Goal: Information Seeking & Learning: Learn about a topic

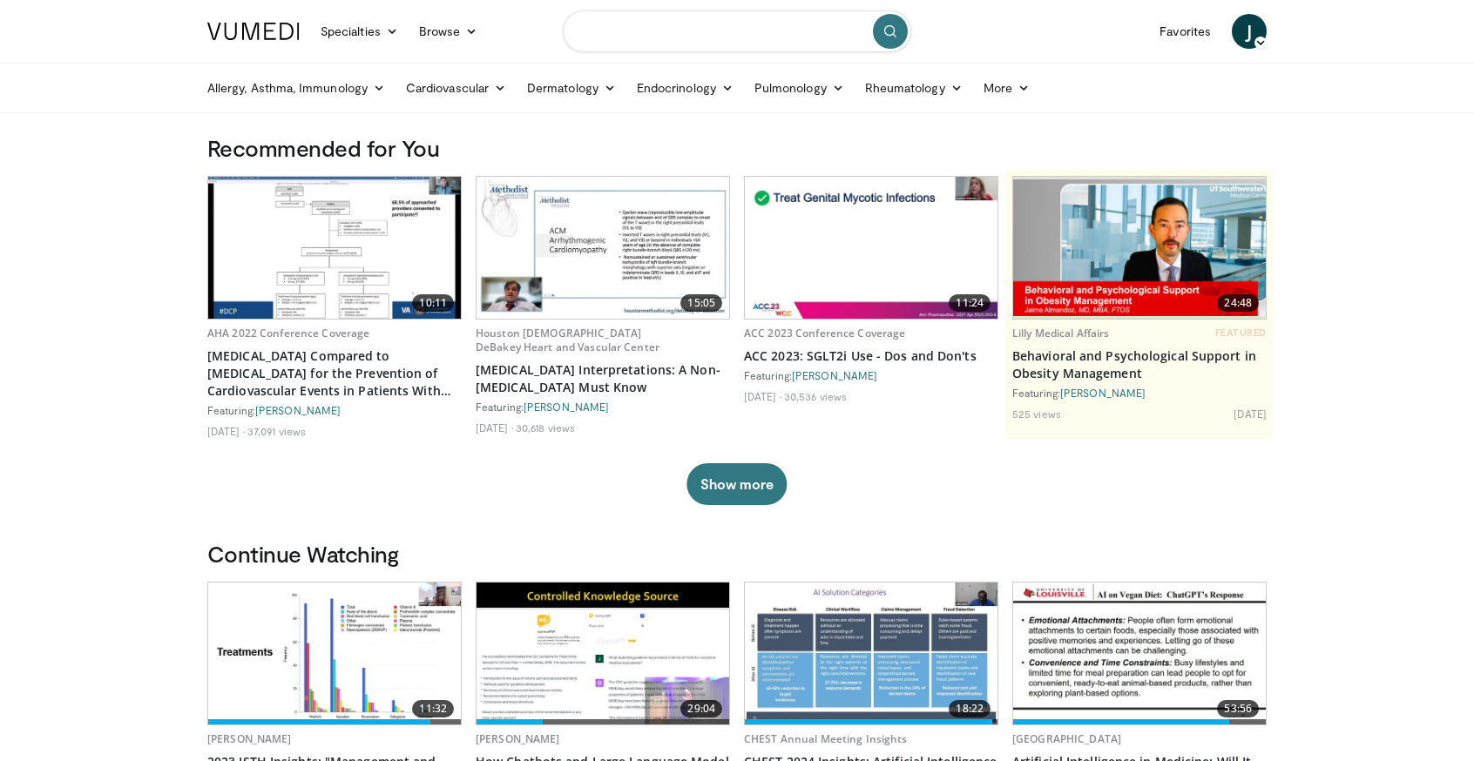
click at [625, 36] on input "Search topics, interventions" at bounding box center [737, 31] width 348 height 42
type input "**********"
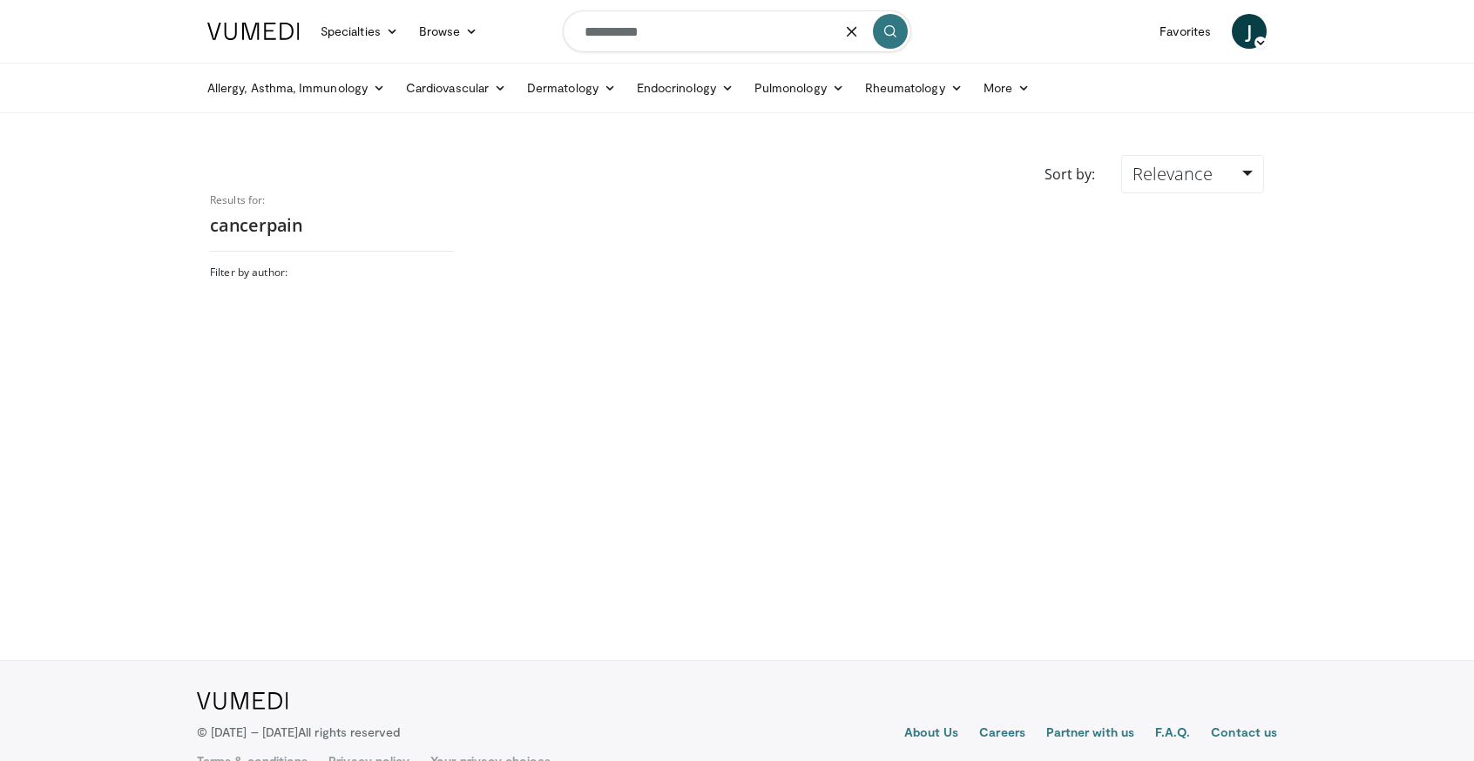
click at [626, 34] on input "**********" at bounding box center [737, 31] width 348 height 42
type input "**********"
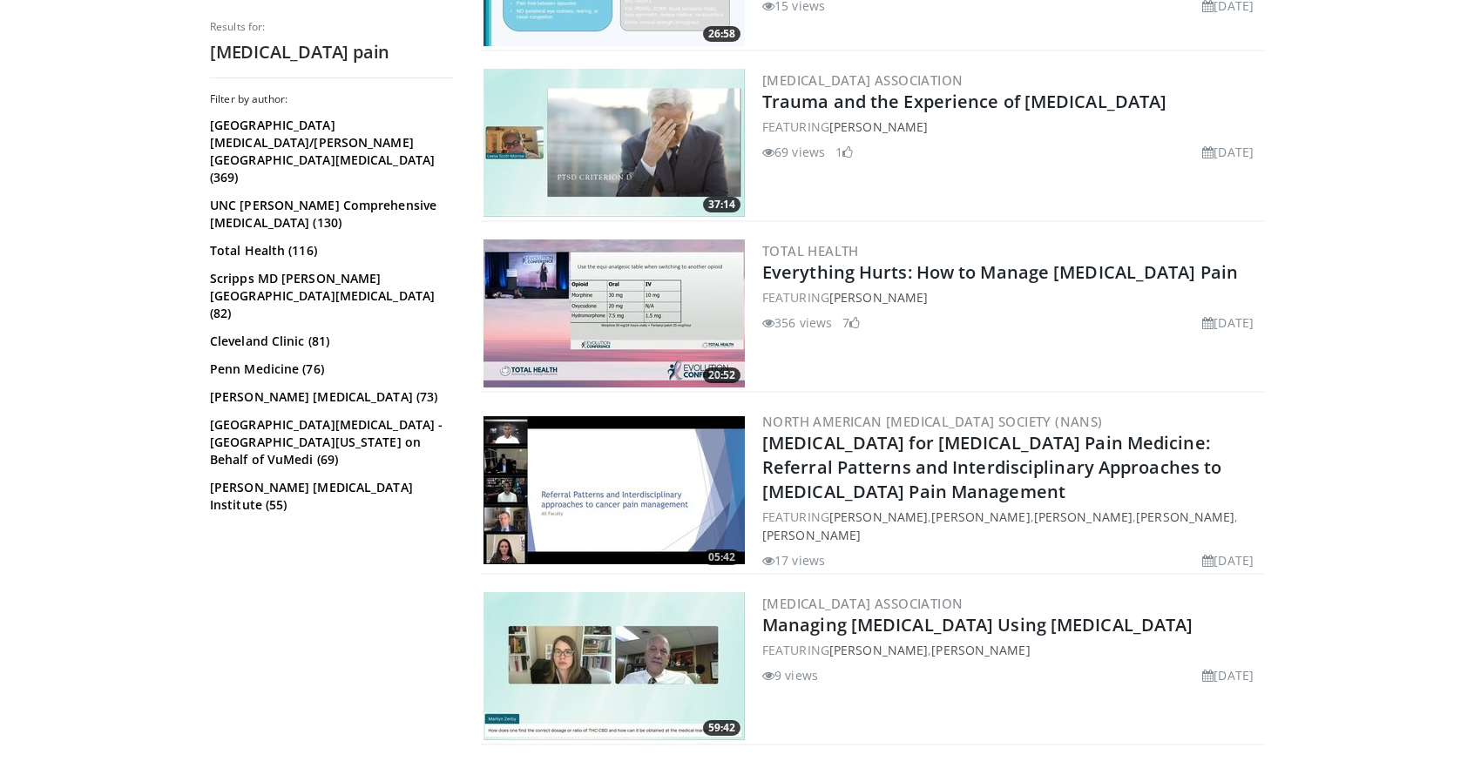
scroll to position [2178, 0]
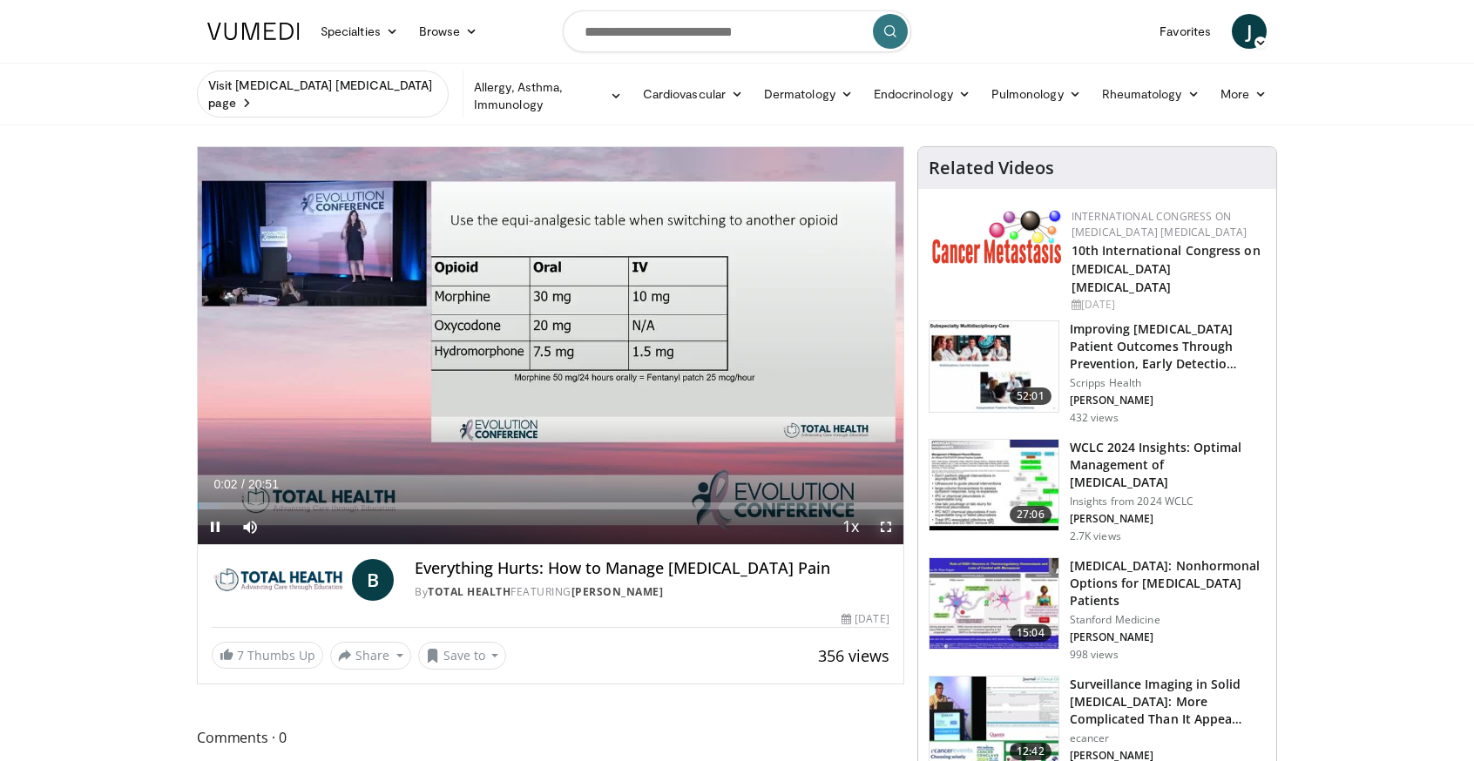
drag, startPoint x: 888, startPoint y: 516, endPoint x: 888, endPoint y: 621, distance: 105.4
click at [888, 516] on span "Video Player" at bounding box center [886, 527] width 35 height 35
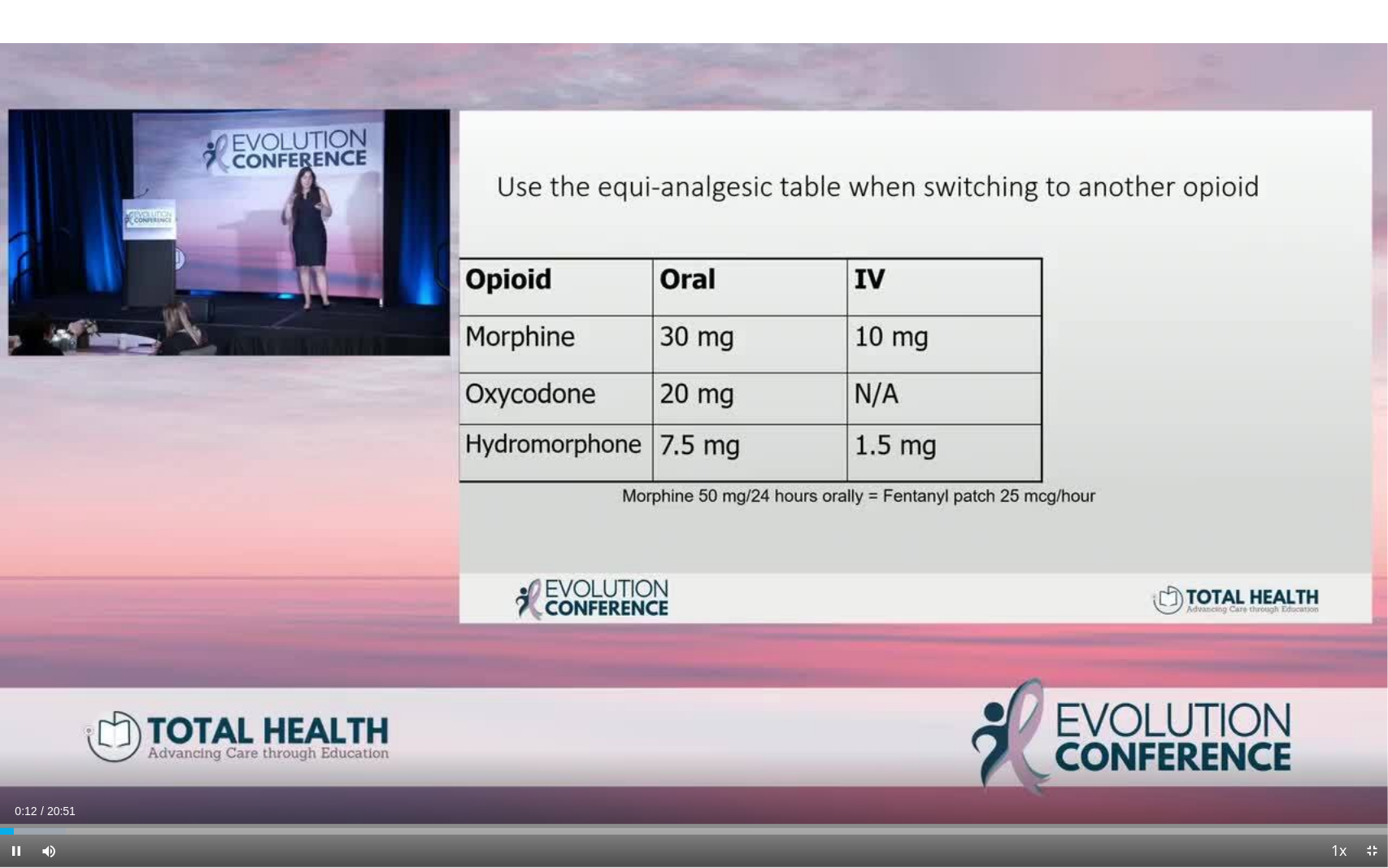
click at [21, 710] on div "Loaded : 4.75% 00:12 00:19" at bounding box center [694, 831] width 1388 height 7
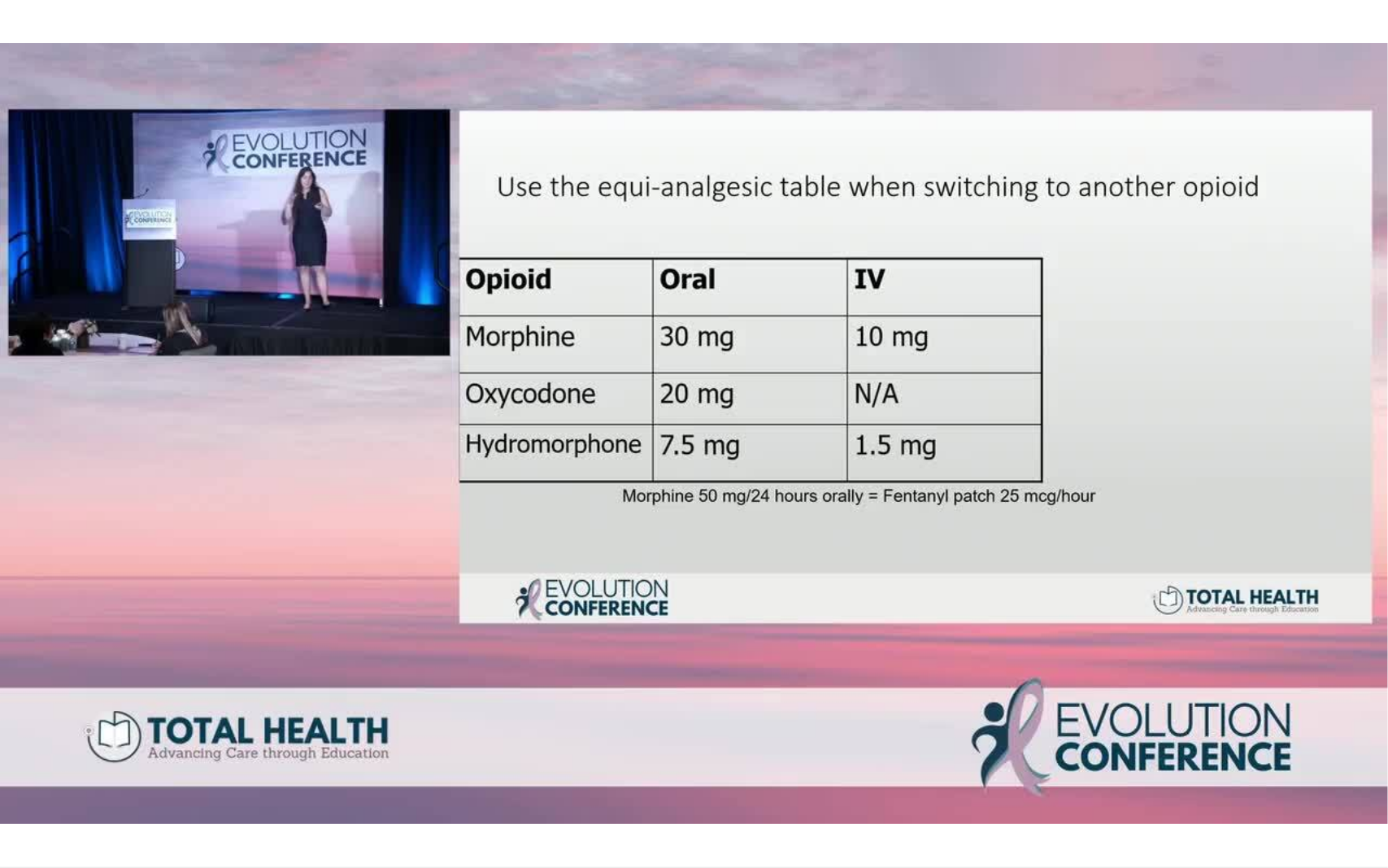
click at [21, 710] on div "10 seconds Tap to unmute" at bounding box center [694, 433] width 1388 height 867
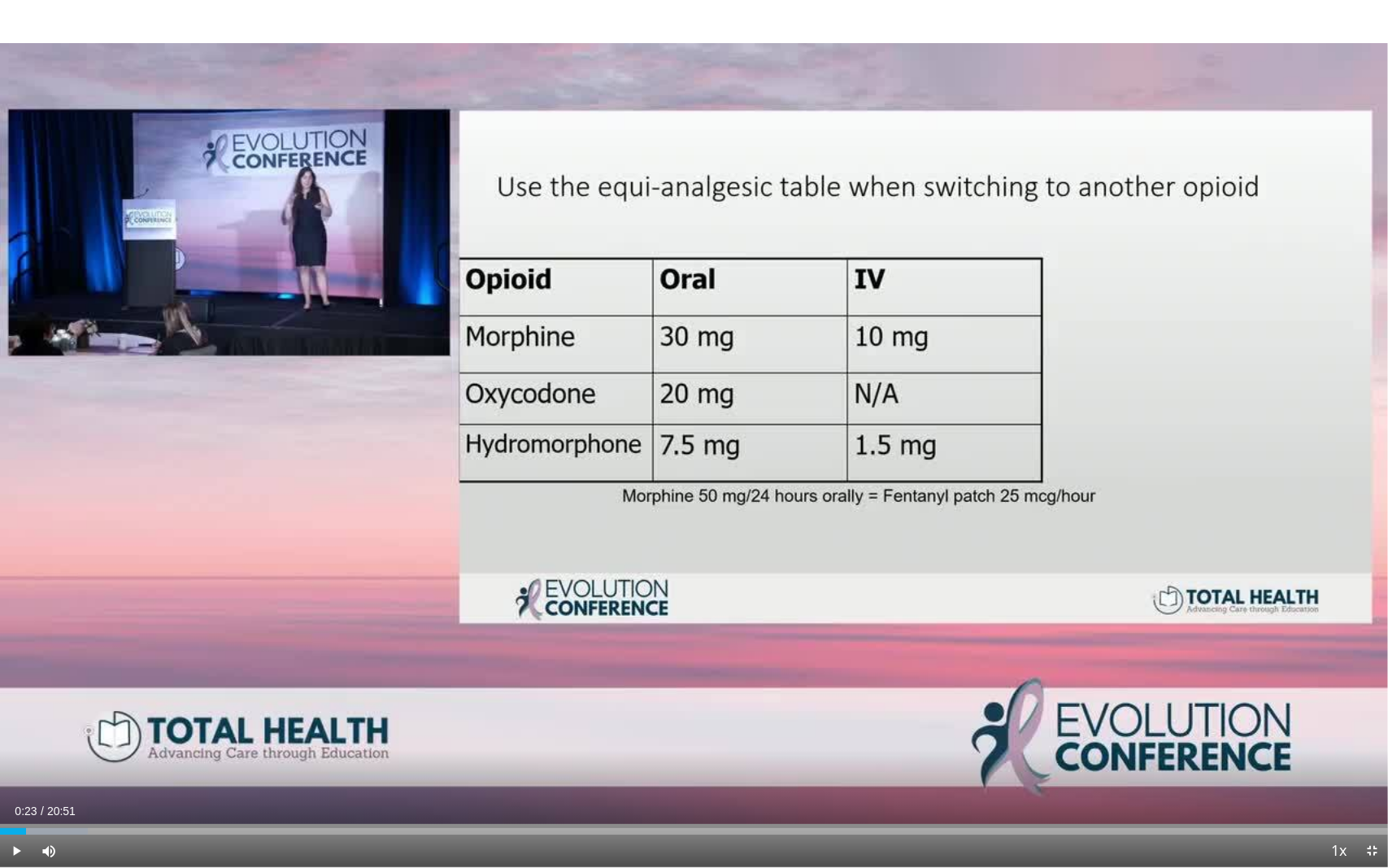
click at [79, 710] on div "10 seconds Tap to unmute" at bounding box center [694, 433] width 1388 height 867
click at [464, 155] on div "20 seconds Tap to unmute" at bounding box center [694, 433] width 1388 height 867
click at [693, 439] on icon "Video Player" at bounding box center [694, 433] width 46 height 46
click at [608, 710] on div "20 seconds Tap to unmute" at bounding box center [694, 433] width 1388 height 867
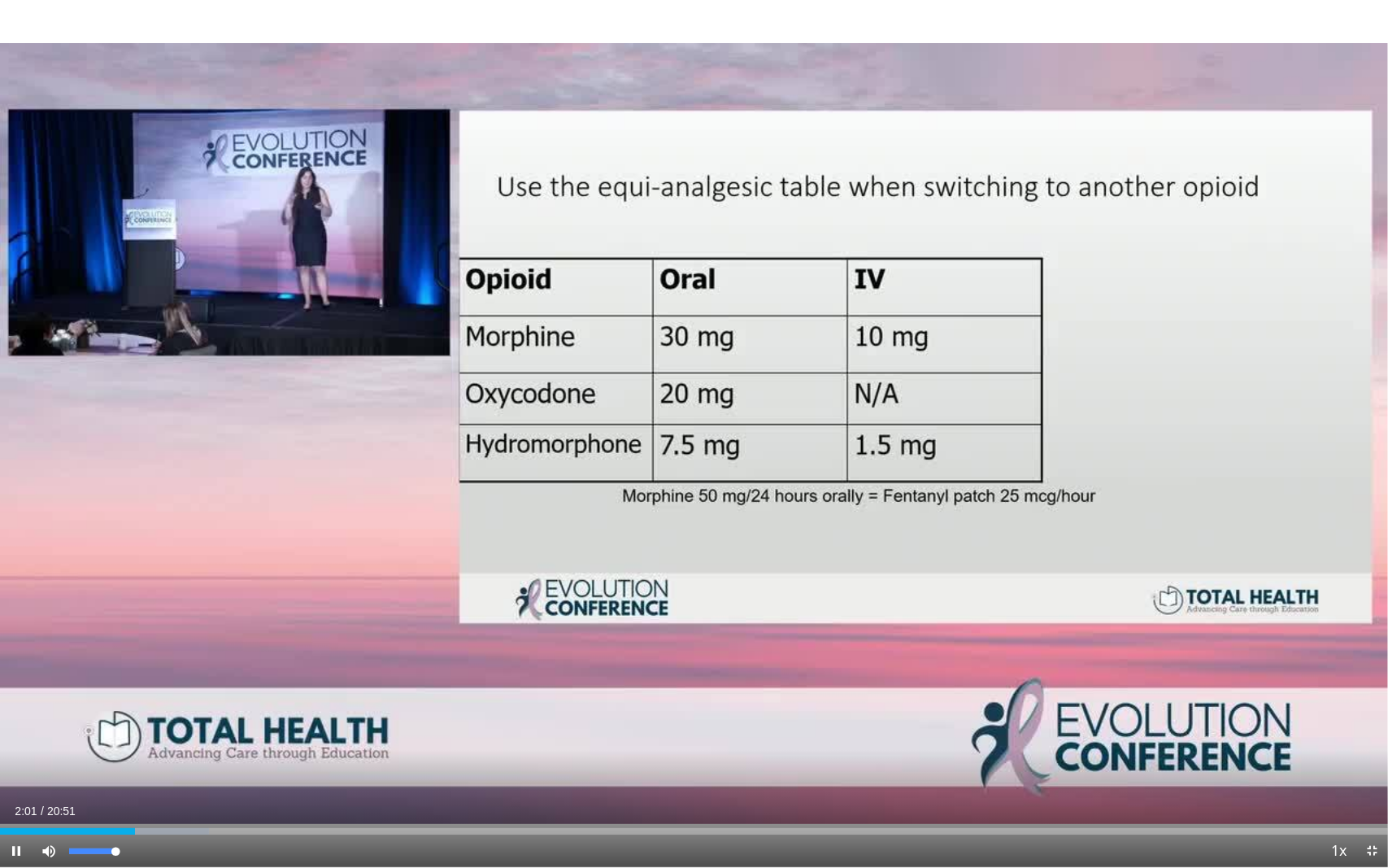
drag, startPoint x: 117, startPoint y: 849, endPoint x: 142, endPoint y: 852, distance: 25.2
click at [142, 710] on div "Mute 100%" at bounding box center [90, 850] width 114 height 33
drag, startPoint x: 116, startPoint y: 849, endPoint x: 135, endPoint y: 849, distance: 19.0
click at [135, 710] on video-js "**********" at bounding box center [694, 434] width 1388 height 868
click at [341, 710] on div "Loaded : 30.37% 05:07 05:07" at bounding box center [694, 831] width 1388 height 7
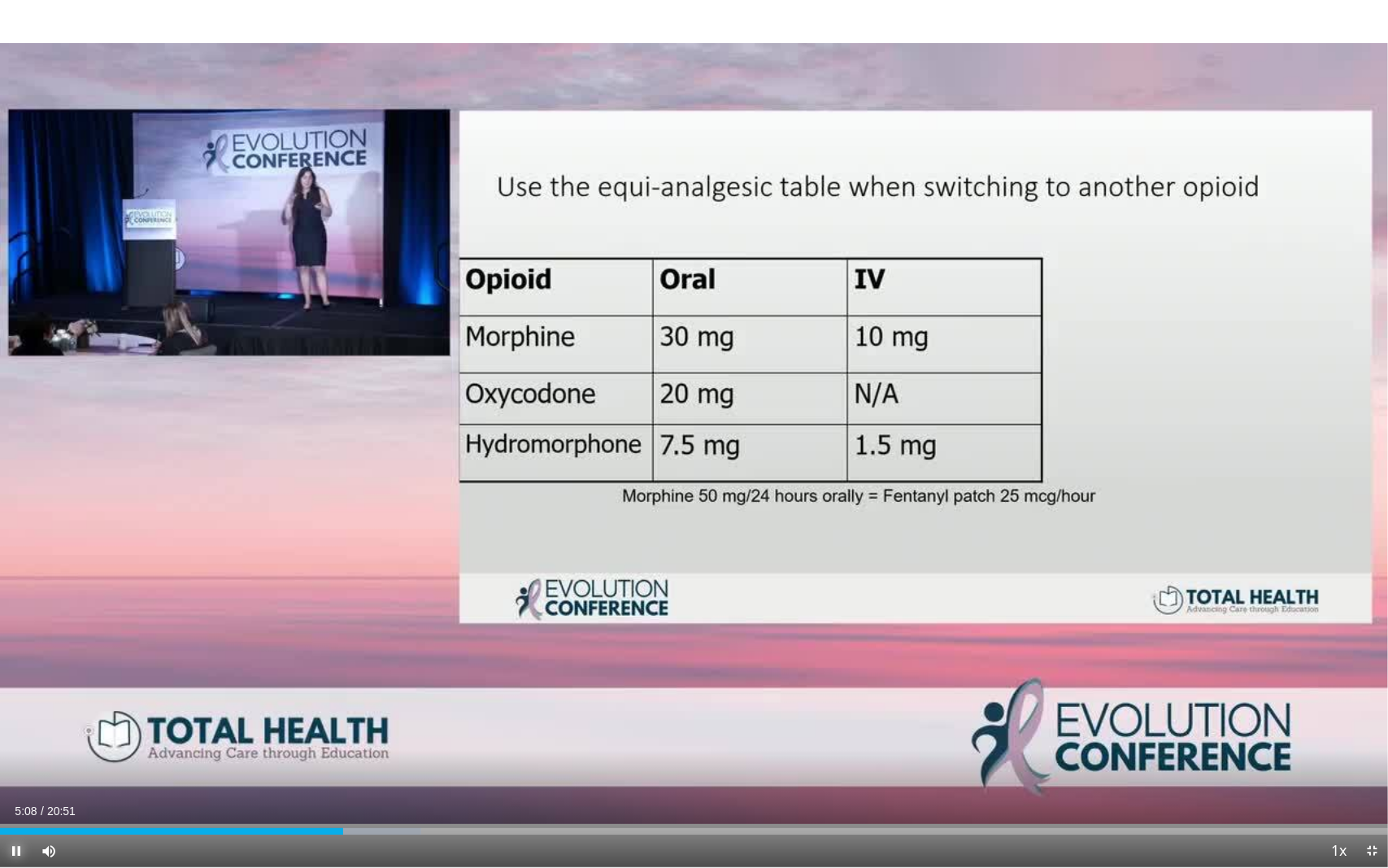
click at [328, 710] on div "Loaded : 30.37% 05:08 04:55" at bounding box center [694, 831] width 1388 height 7
click at [0, 710] on div "Current Time 5:54 / Duration 20:51" at bounding box center [694, 811] width 1388 height 15
click at [245, 401] on div "20 seconds Tap to unmute" at bounding box center [694, 433] width 1388 height 867
